Goal: Communication & Community: Answer question/provide support

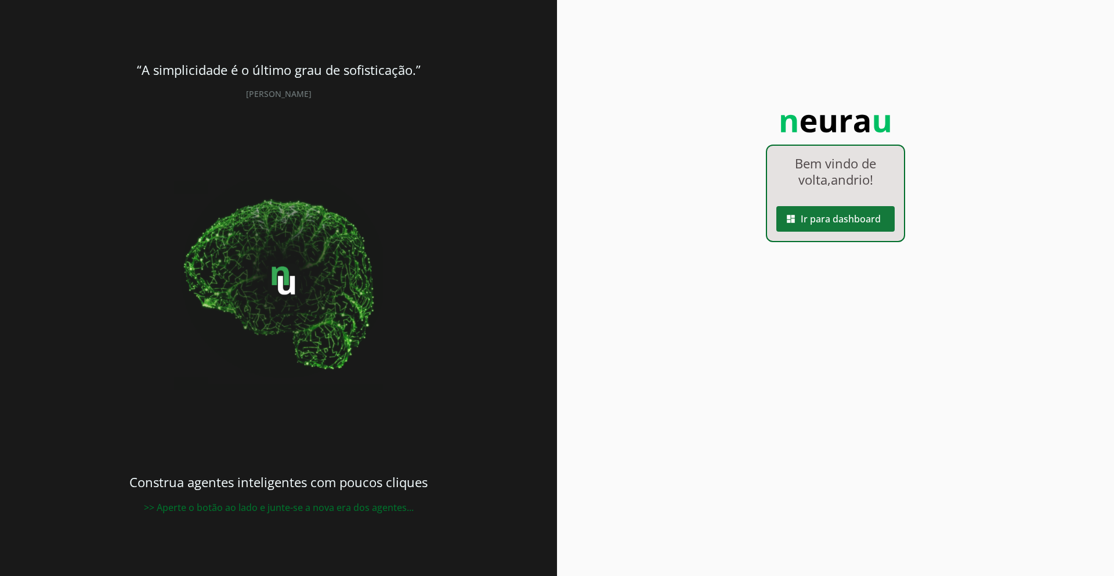
click at [835, 219] on span at bounding box center [836, 219] width 118 height 28
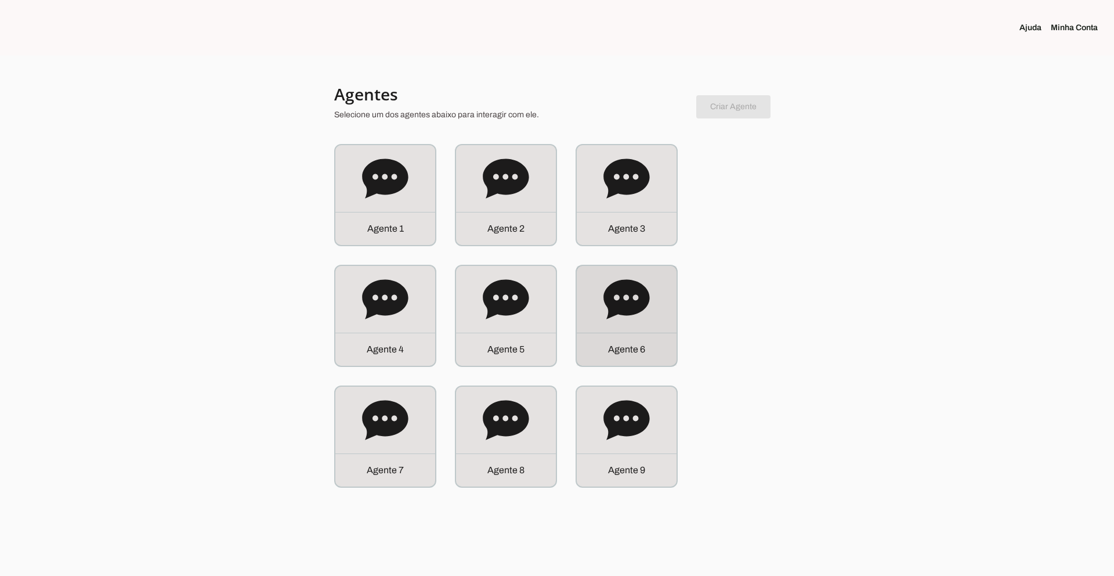
click at [656, 302] on div "Agente 6" at bounding box center [627, 316] width 100 height 100
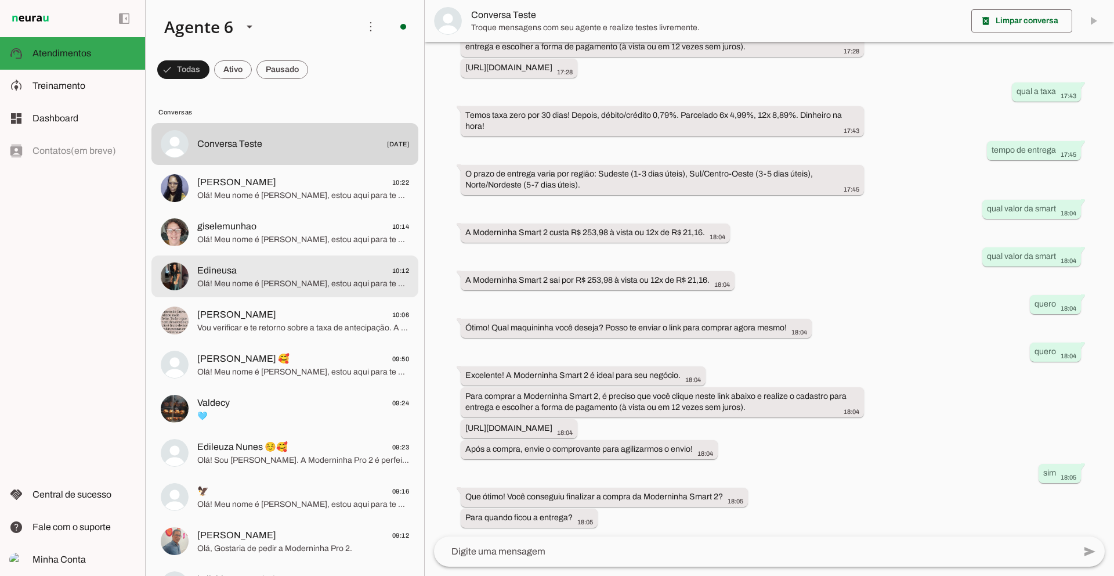
click at [326, 271] on span "Edineusa 10:12" at bounding box center [303, 271] width 212 height 15
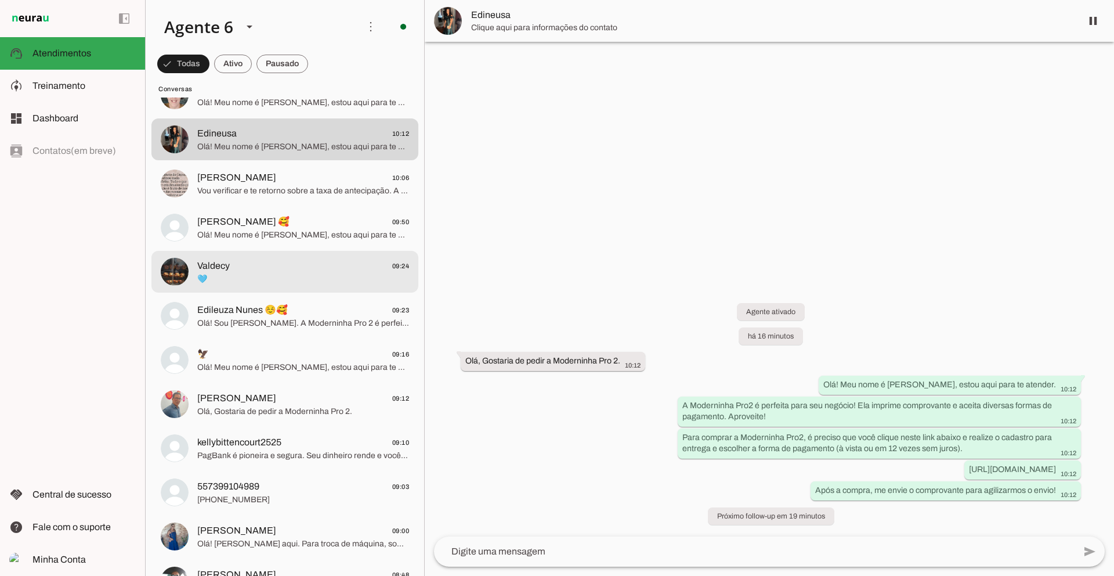
scroll to position [138, 0]
click at [297, 272] on span "Valdecy 09:24" at bounding box center [303, 265] width 212 height 15
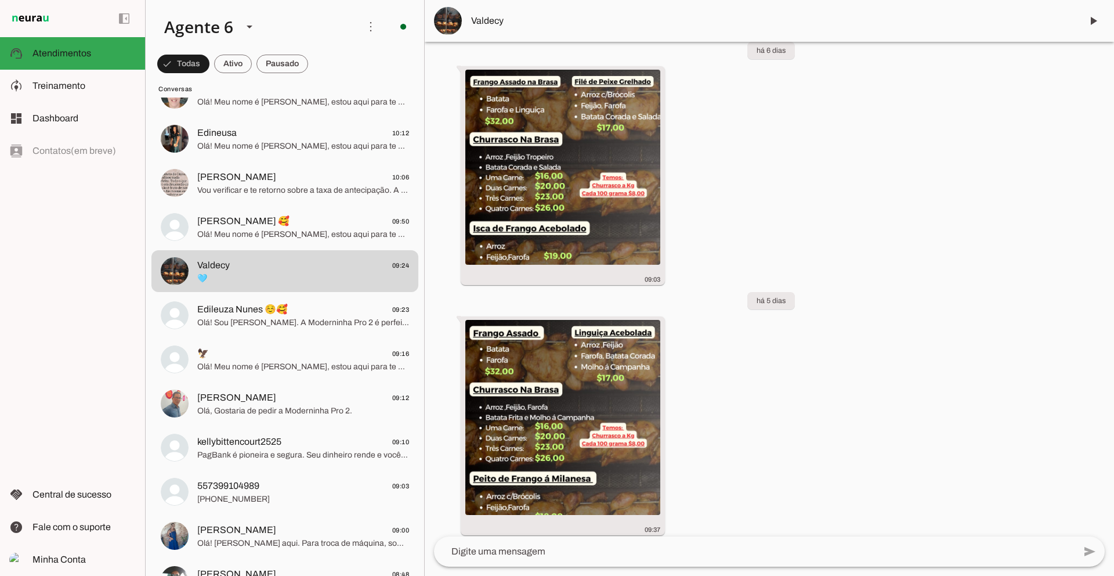
scroll to position [6903, 0]
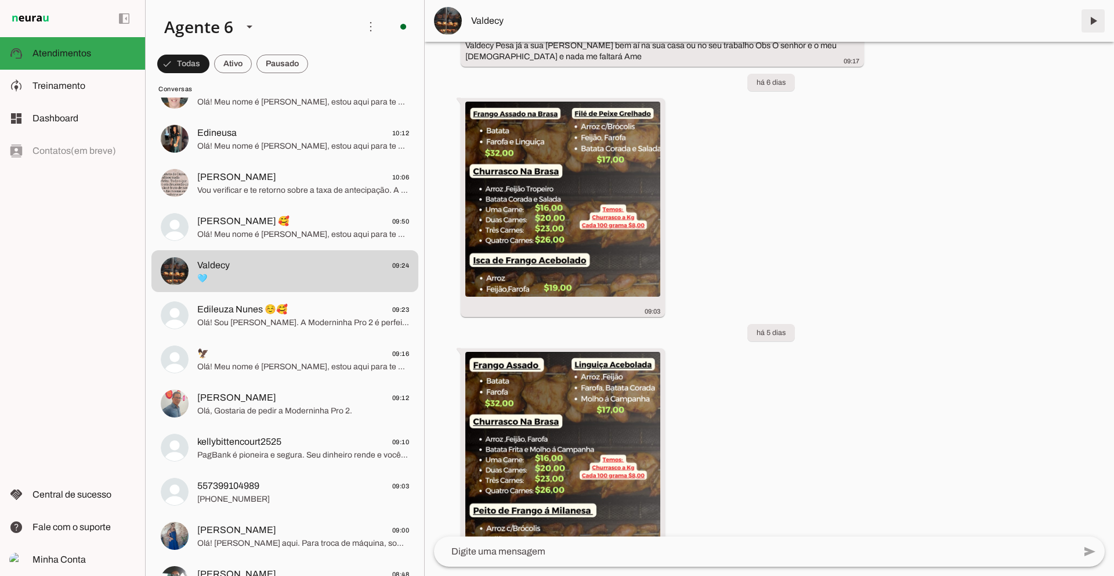
click at [1098, 22] on span at bounding box center [1094, 21] width 28 height 28
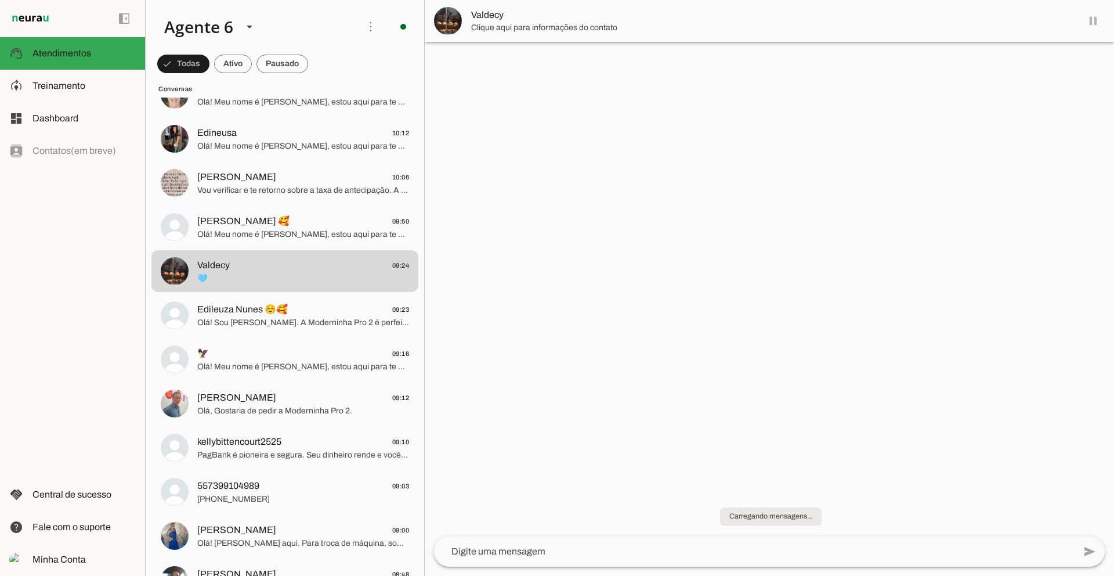
scroll to position [0, 0]
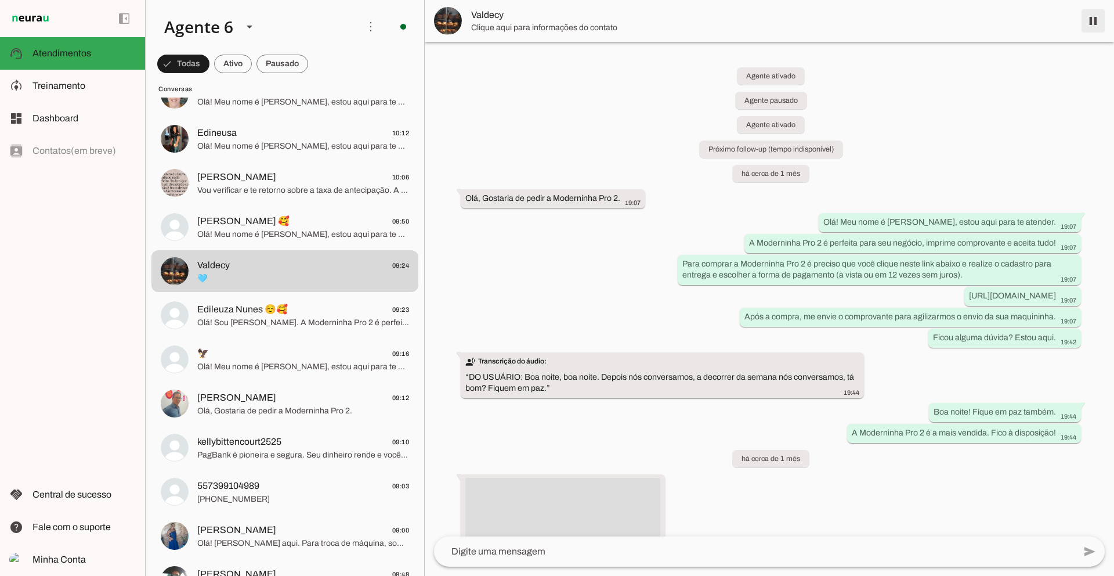
click at [1090, 21] on span at bounding box center [1094, 21] width 28 height 28
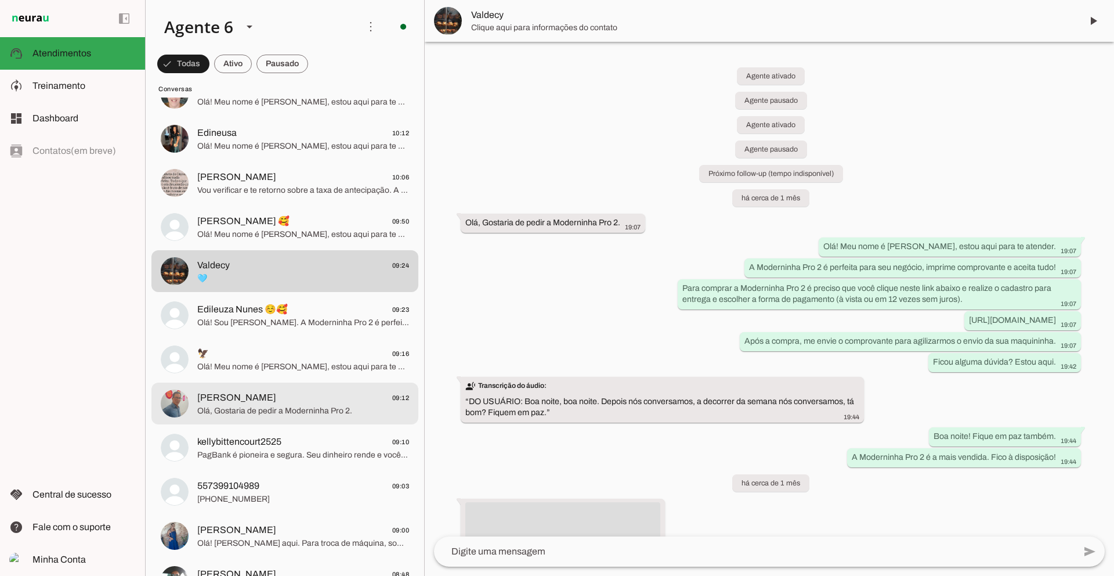
click at [294, 401] on span "[PERSON_NAME] 09:12" at bounding box center [303, 398] width 212 height 15
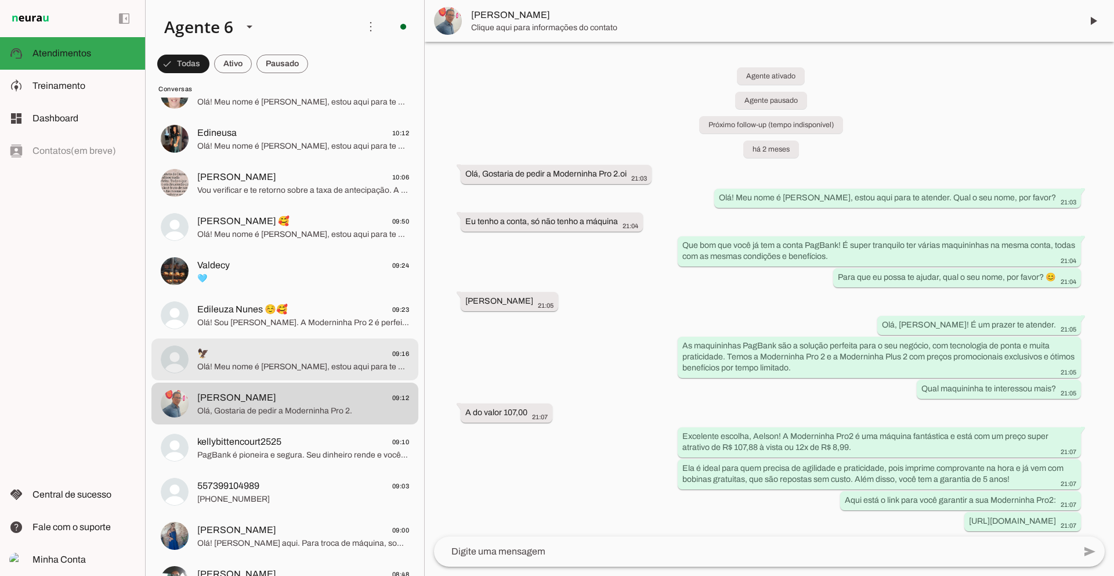
click at [323, 361] on span "Olá! Meu nome é [PERSON_NAME], estou aqui para te atender. A Moderninha Pro 2 é…" at bounding box center [303, 367] width 212 height 12
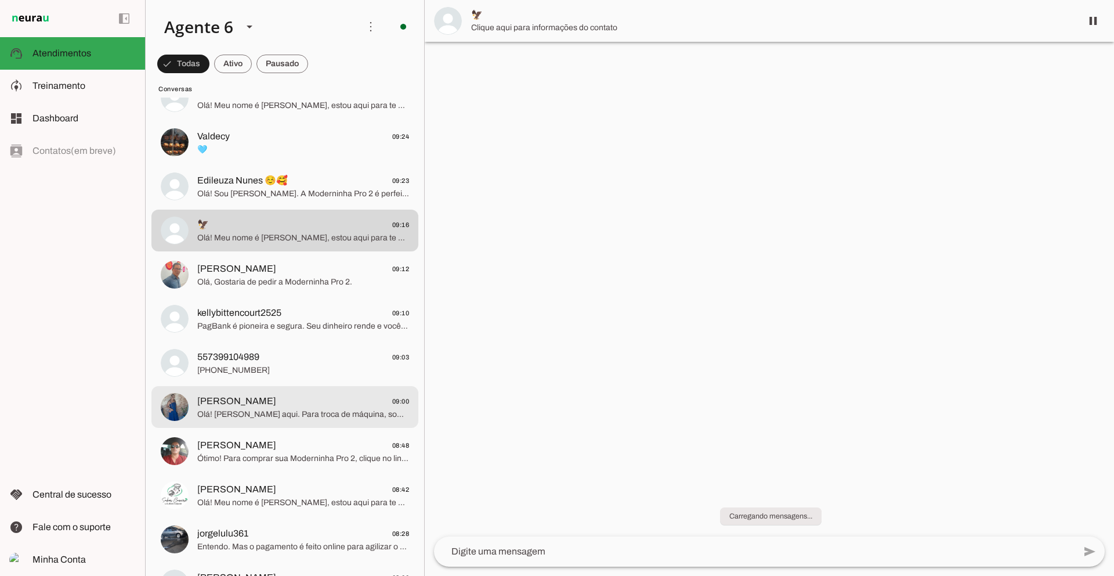
scroll to position [283, 0]
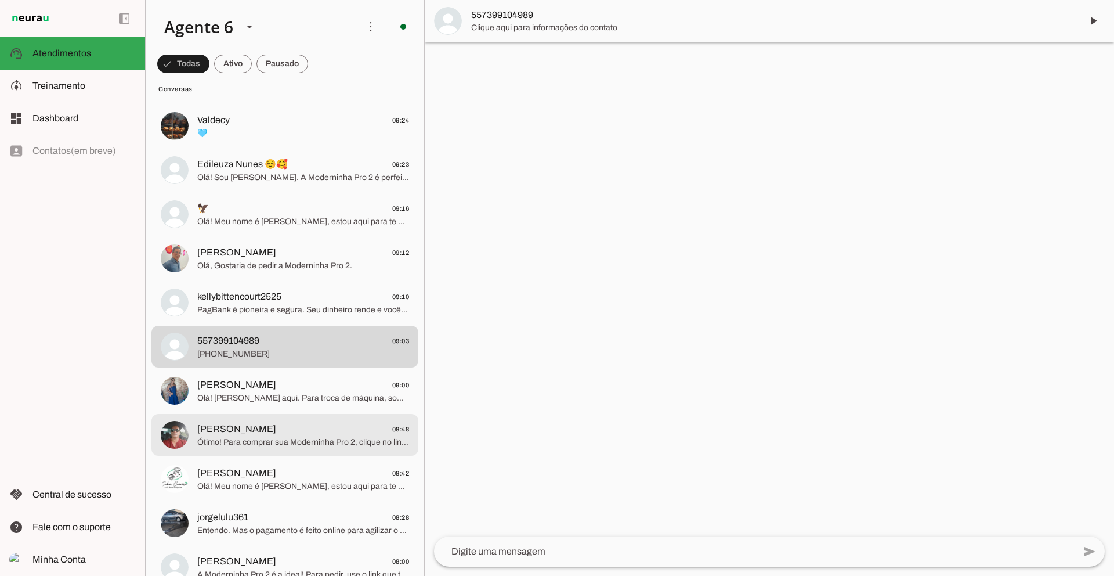
click at [251, 430] on span "[PERSON_NAME] 08:48" at bounding box center [303, 429] width 212 height 15
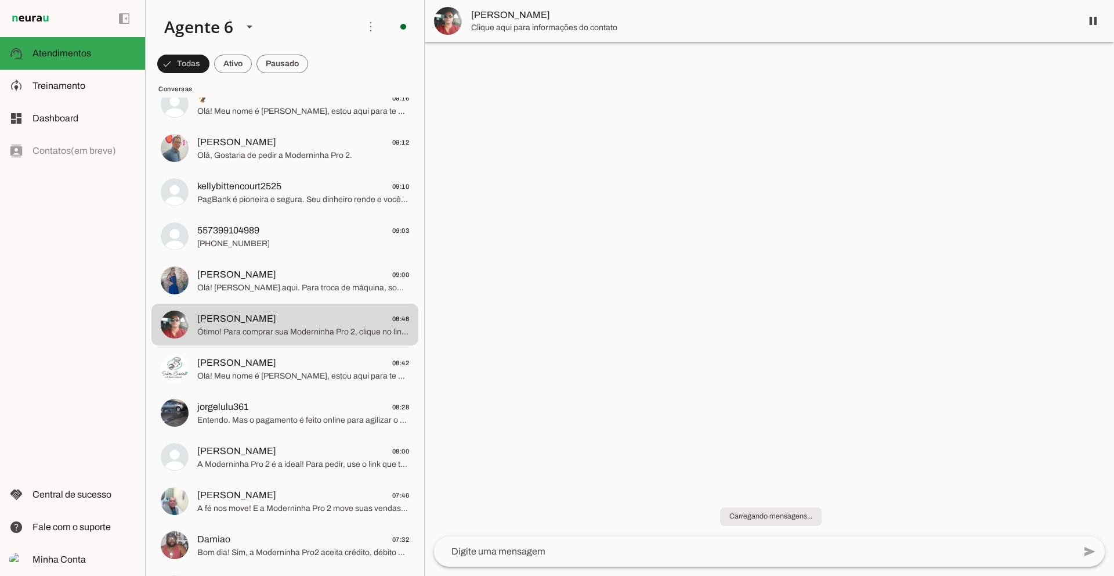
scroll to position [390, 0]
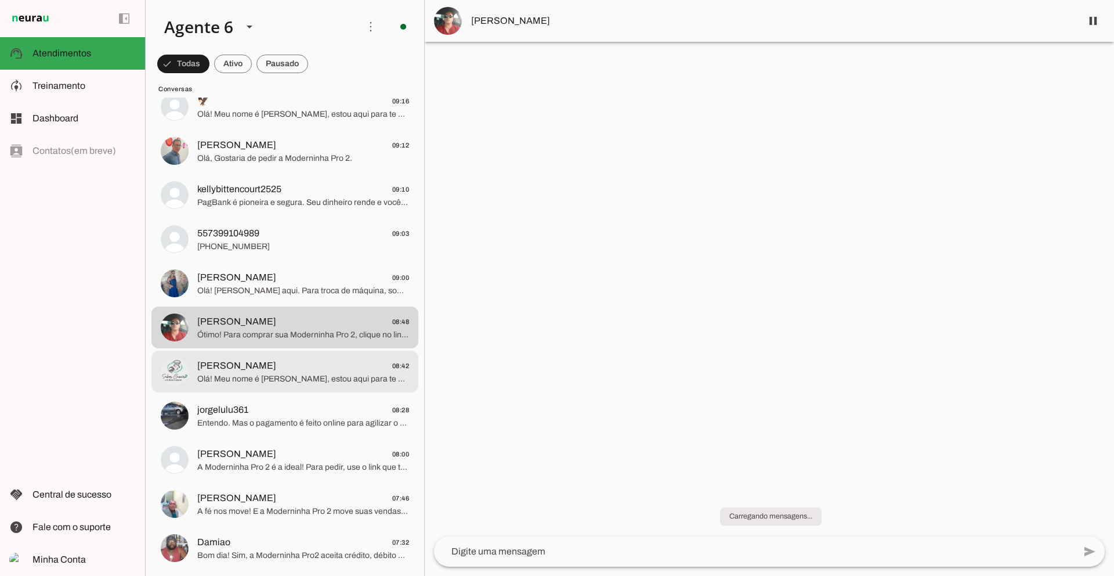
click at [321, 374] on span "Olá! Meu nome é [PERSON_NAME], estou aqui para te atender. A Moderninha Pro 2 é…" at bounding box center [303, 379] width 212 height 12
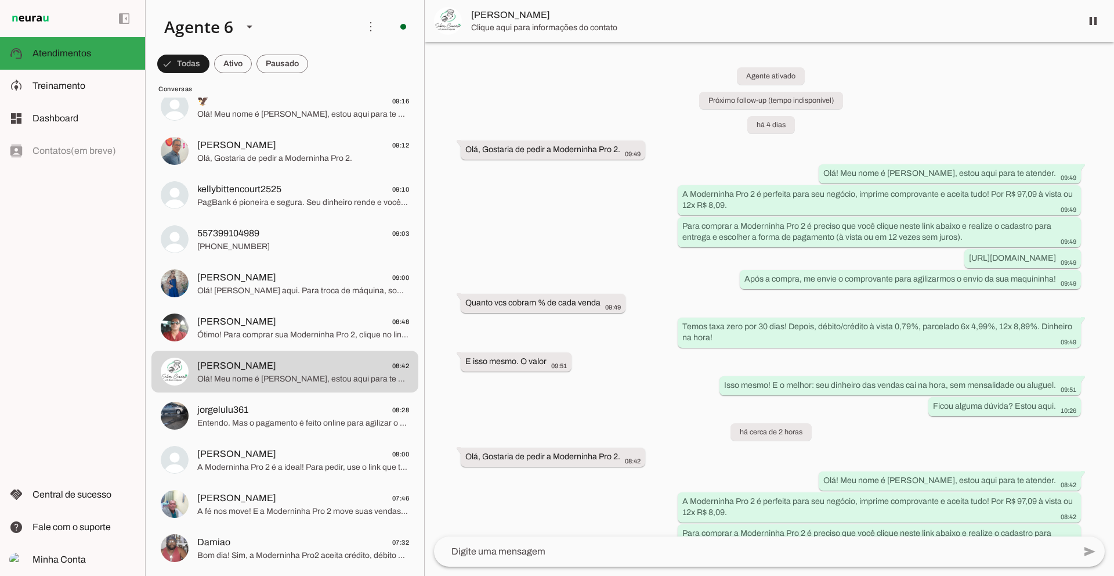
scroll to position [89, 0]
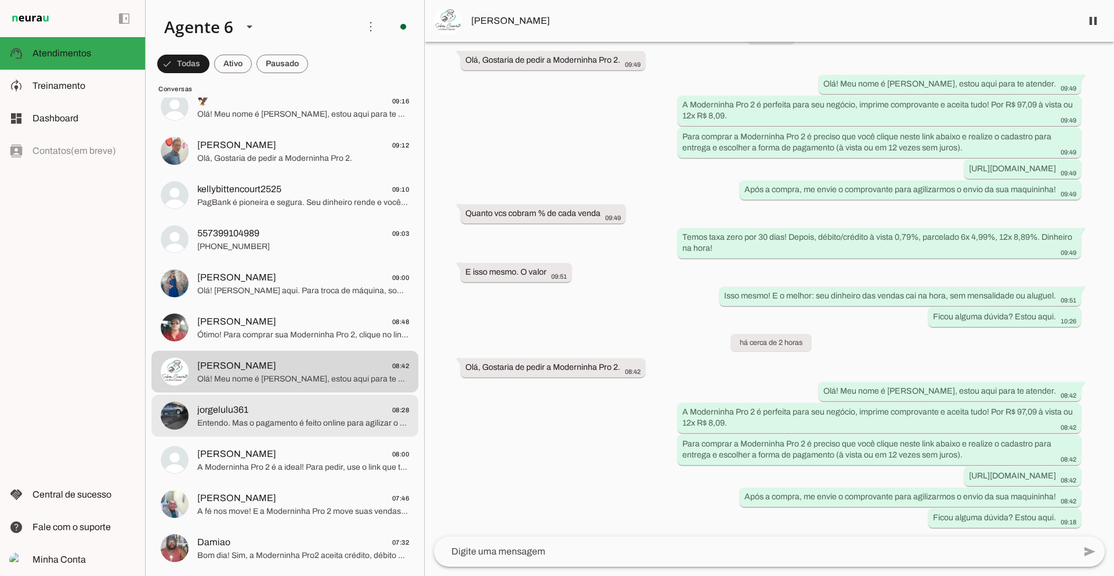
click at [247, 403] on span "jorgelulu361" at bounding box center [222, 410] width 51 height 14
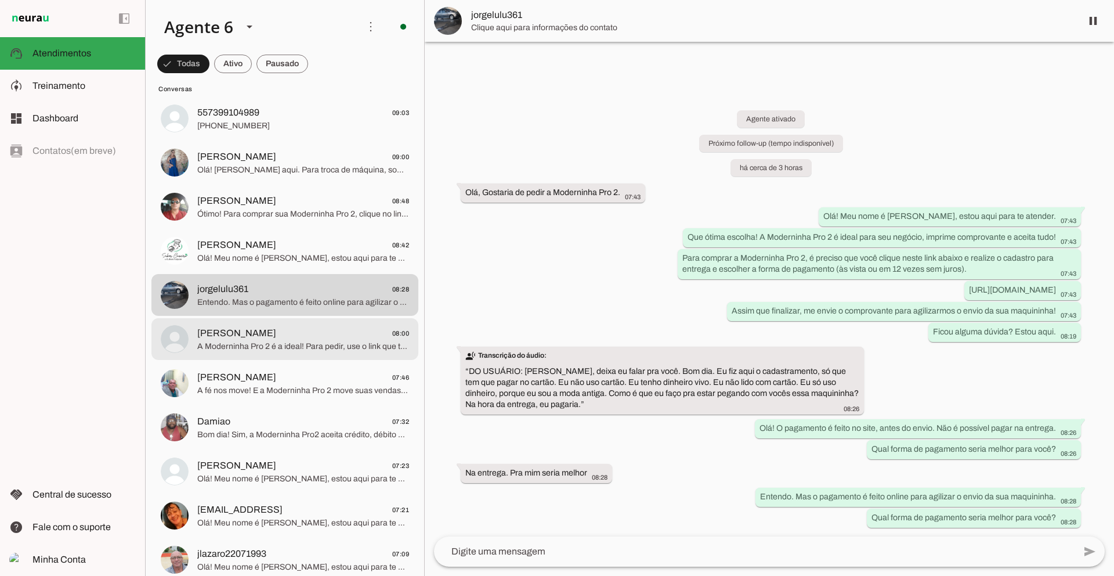
scroll to position [530, 0]
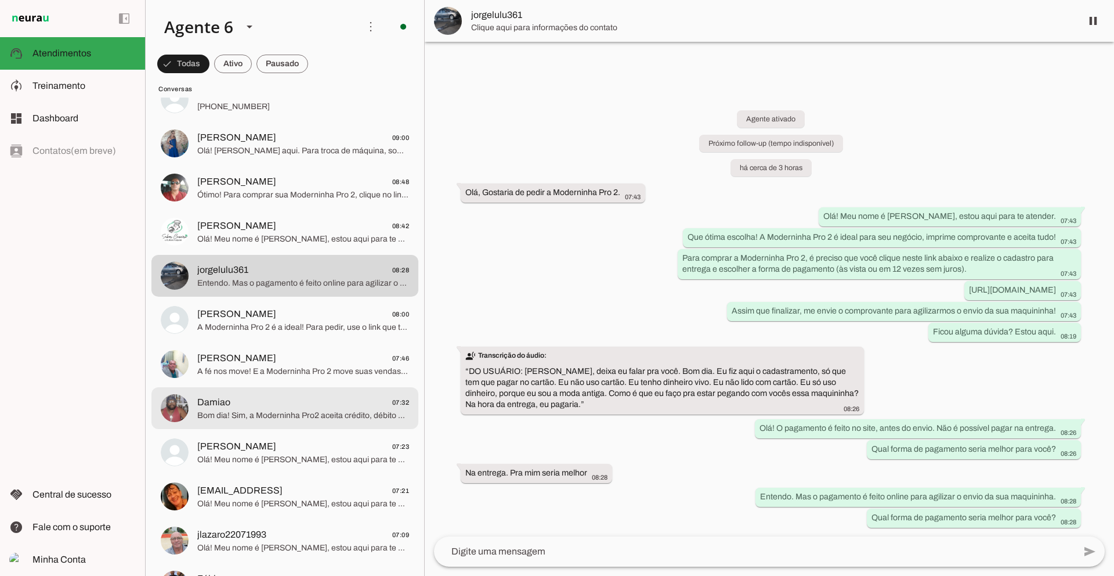
click at [224, 402] on span "Damiao" at bounding box center [213, 402] width 33 height 14
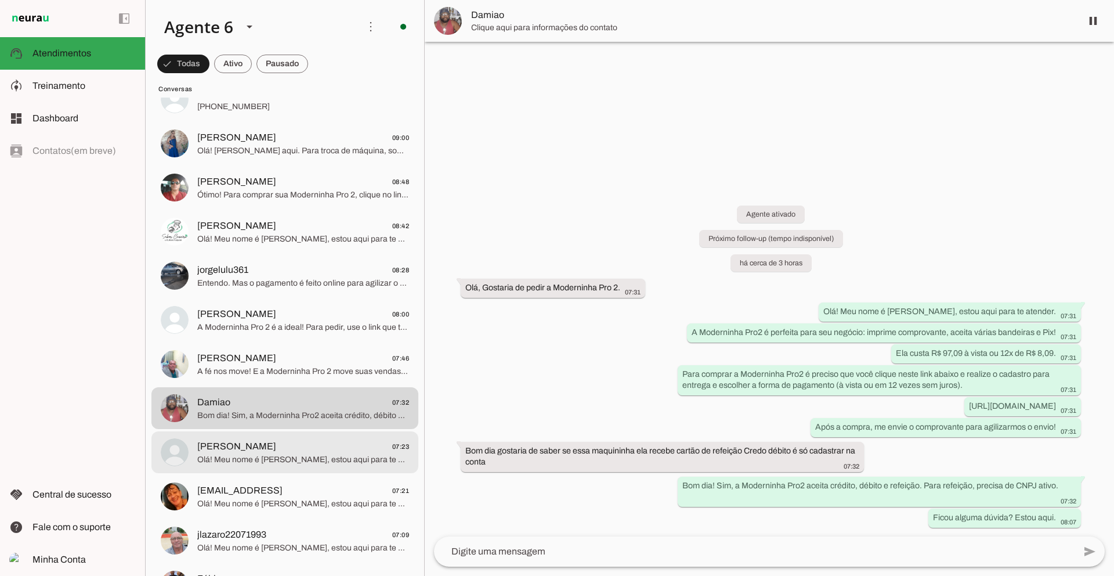
click at [201, 446] on span "[PERSON_NAME]" at bounding box center [236, 446] width 79 height 14
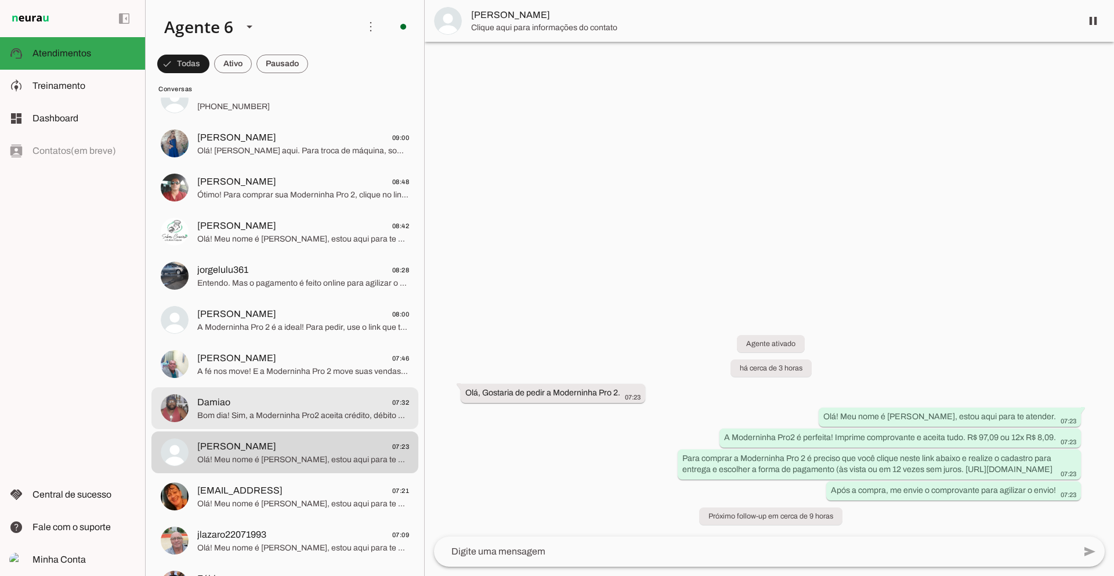
click at [271, 397] on span "Damiao 07:32" at bounding box center [303, 402] width 212 height 15
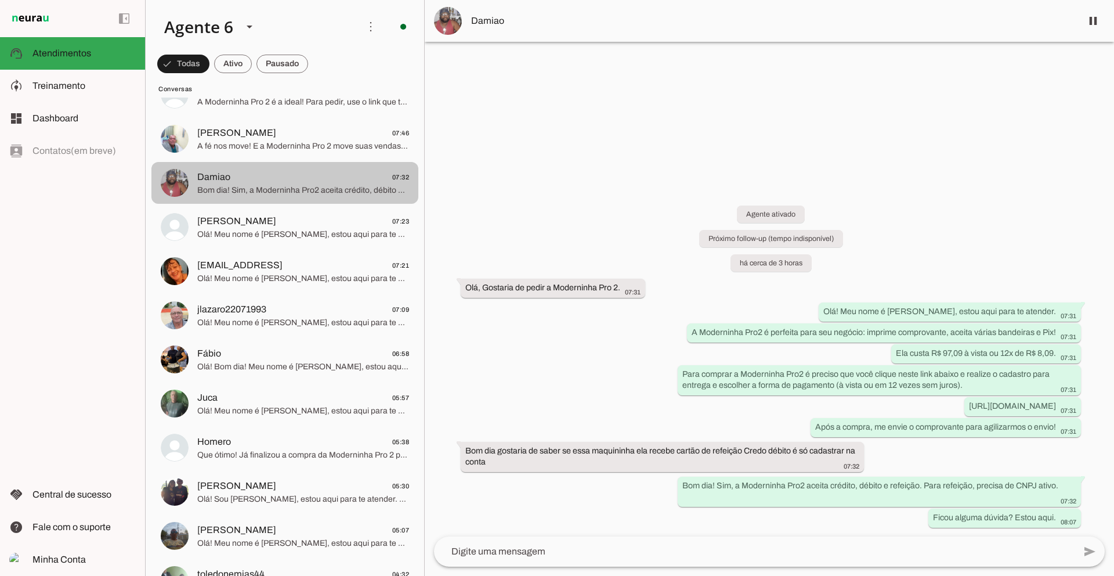
scroll to position [760, 0]
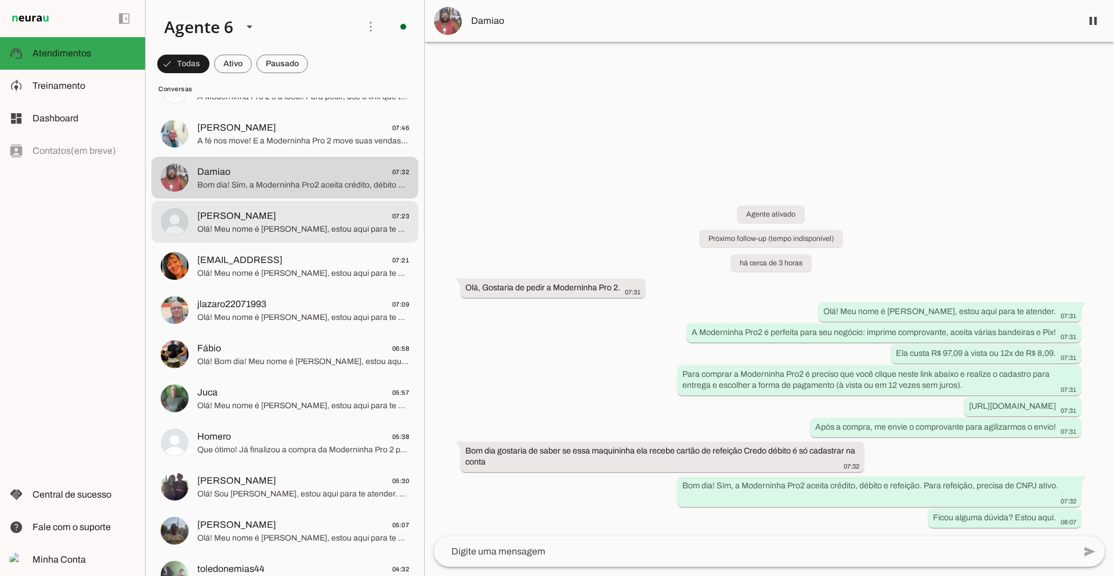
click at [272, 219] on span "[PERSON_NAME]" at bounding box center [236, 216] width 79 height 14
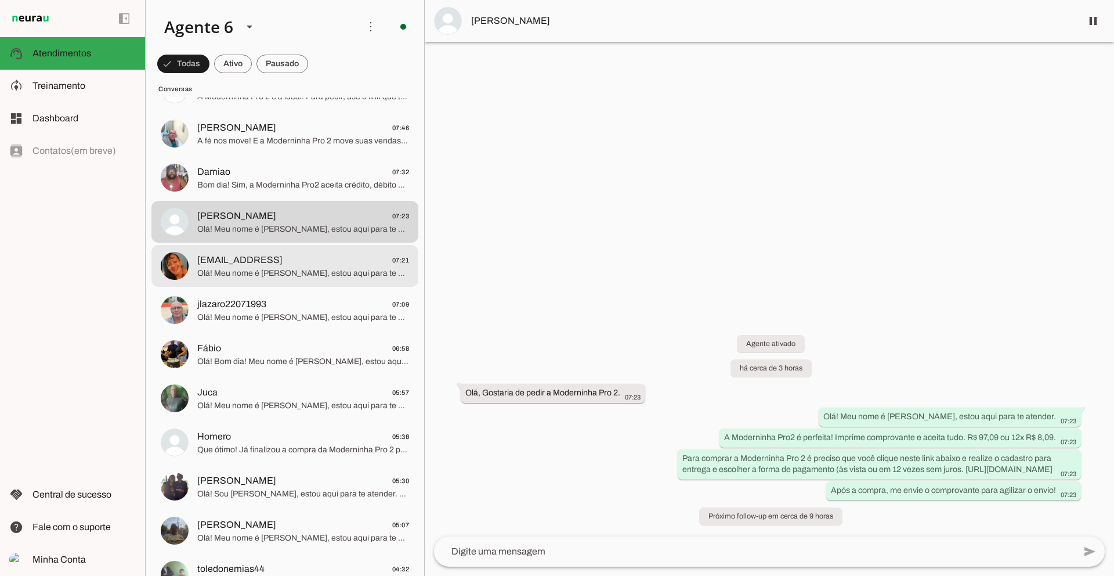
click at [282, 264] on span "[EMAIL_ADDRESS]" at bounding box center [239, 260] width 85 height 14
